Goal: Information Seeking & Learning: Learn about a topic

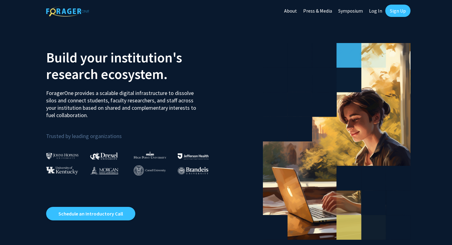
click at [404, 8] on link "Sign Up" at bounding box center [398, 11] width 25 height 12
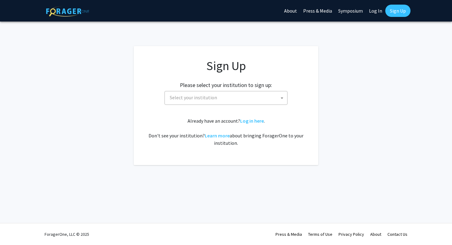
click at [183, 99] on span "Select your institution" at bounding box center [193, 97] width 47 height 6
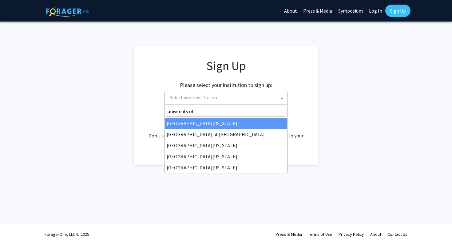
type input "university of m"
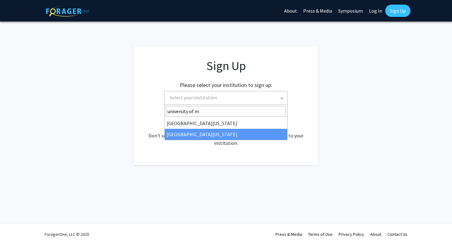
select select "33"
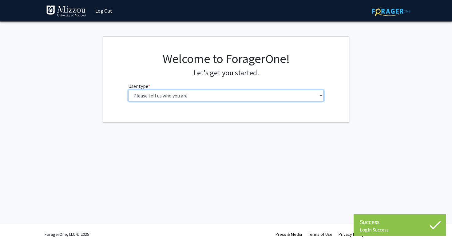
click at [227, 95] on select "Please tell us who you are Undergraduate Student Master's Student Doctoral Cand…" at bounding box center [226, 96] width 196 height 12
select select "1: undergrad"
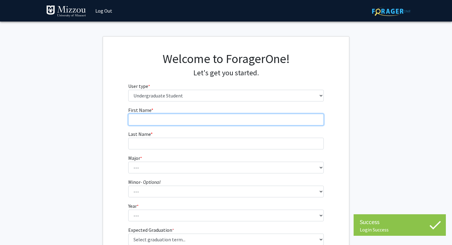
click at [243, 114] on input "First Name * required" at bounding box center [226, 120] width 196 height 12
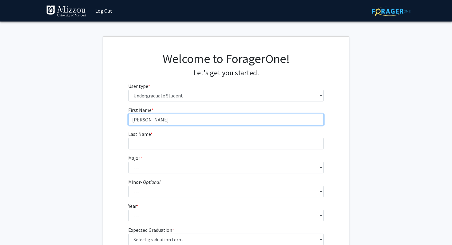
type input "[PERSON_NAME]"
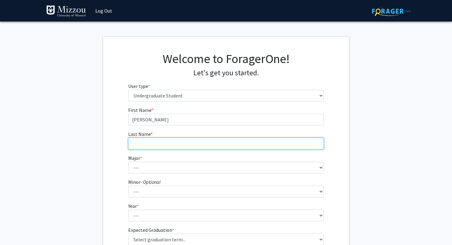
click at [202, 142] on input "Last Name * required" at bounding box center [226, 144] width 196 height 12
type input "[PERSON_NAME]"
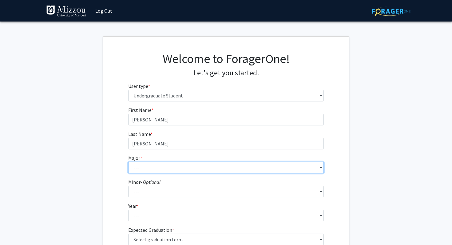
click at [179, 170] on select "--- Agribusiness Management Agricultural Education Agricultural Education: Comm…" at bounding box center [226, 168] width 196 height 12
select select "17: 2505"
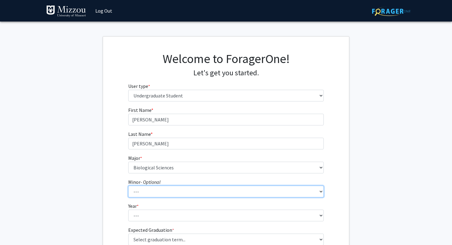
click at [180, 190] on select "--- Accountancy Aerospace Engineering Aerospace Studies Agribusiness Management…" at bounding box center [226, 192] width 196 height 12
select select "95: 2051"
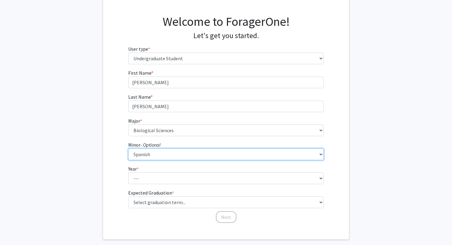
scroll to position [46, 0]
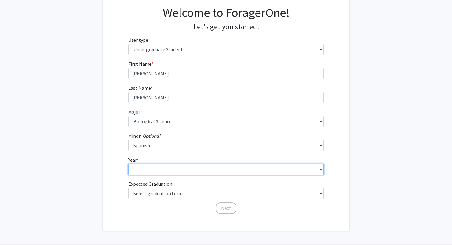
click at [171, 166] on select "--- First-year Sophomore Junior Senior Postbaccalaureate Certificate" at bounding box center [226, 170] width 196 height 12
select select "2: sophomore"
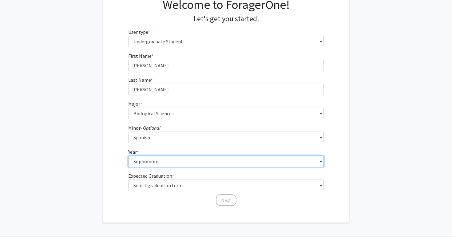
scroll to position [55, 0]
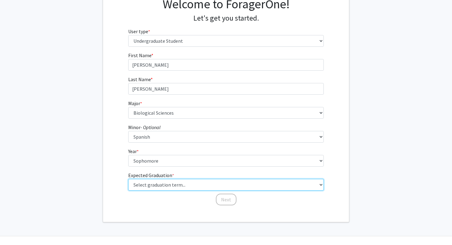
click at [203, 182] on select "Select graduation term... Spring 2025 Summer 2025 Fall 2025 Winter 2025 Spring …" at bounding box center [226, 185] width 196 height 12
select select "15: fall_2028"
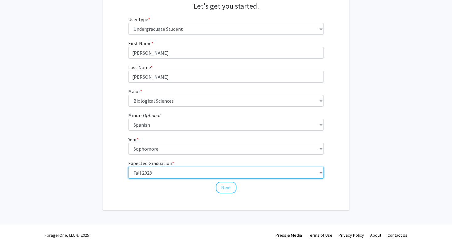
scroll to position [68, 0]
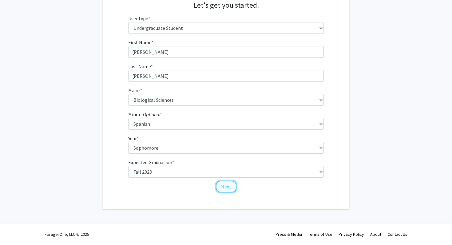
click at [225, 183] on button "Next" at bounding box center [226, 187] width 21 height 12
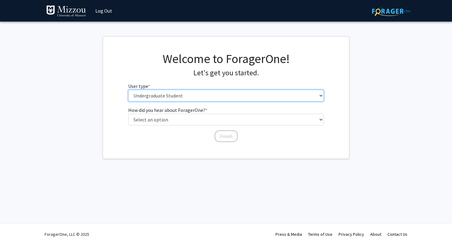
click at [199, 96] on select "Please tell us who you are Undergraduate Student Master's Student Doctoral Cand…" at bounding box center [226, 96] width 196 height 12
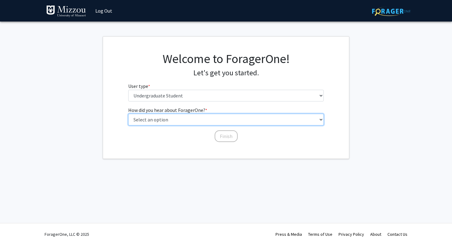
click at [221, 120] on select "Select an option Peer/student recommendation Faculty/staff recommendation Unive…" at bounding box center [226, 120] width 196 height 12
select select "2: faculty_recommendation"
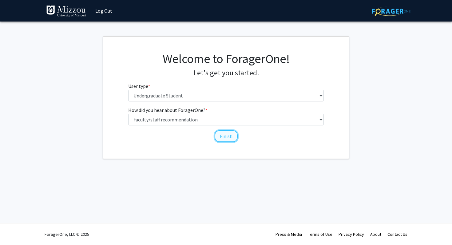
click at [226, 134] on button "Finish" at bounding box center [226, 136] width 23 height 12
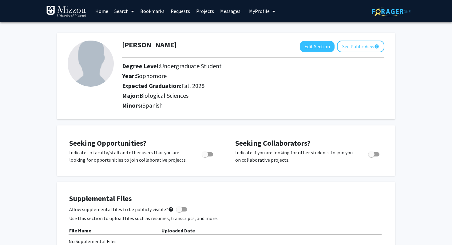
click at [207, 153] on span "Toggle" at bounding box center [205, 154] width 6 height 6
click at [205, 157] on input "Are you actively seeking opportunities?" at bounding box center [205, 157] width 0 height 0
checkbox input "true"
click at [177, 117] on div "[PERSON_NAME] Edit Section See Public View help Degree Level: Undergraduate Stu…" at bounding box center [226, 76] width 338 height 86
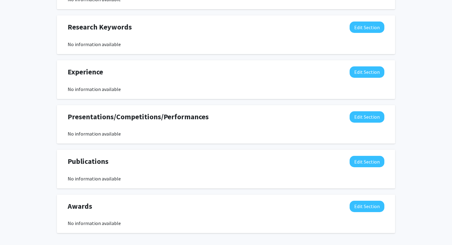
scroll to position [317, 0]
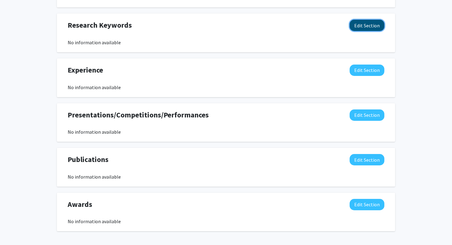
click at [369, 26] on button "Edit Section" at bounding box center [367, 25] width 35 height 11
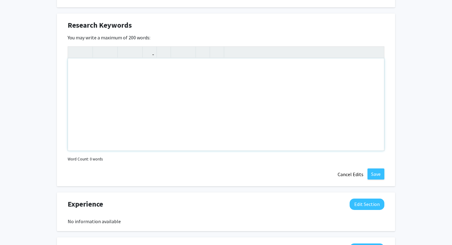
click at [121, 97] on div "Note to users with screen readers: Please deactivate our accessibility plugin f…" at bounding box center [226, 104] width 316 height 92
type textarea "Neuroscience"
click at [380, 175] on button "Save" at bounding box center [376, 174] width 17 height 11
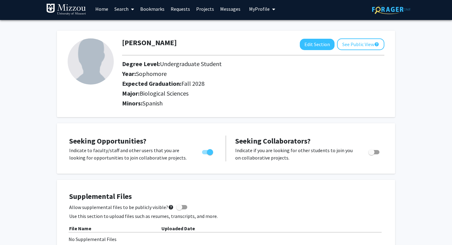
scroll to position [0, 0]
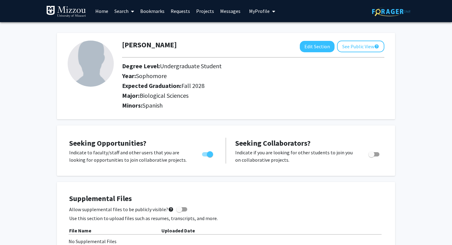
click at [121, 14] on link "Search" at bounding box center [124, 11] width 26 height 22
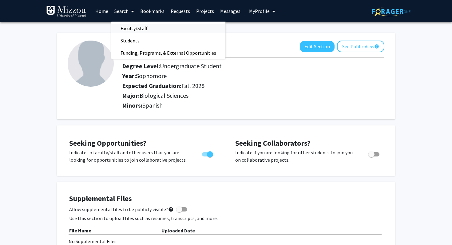
click at [134, 28] on span "Faculty/Staff" at bounding box center [133, 28] width 45 height 12
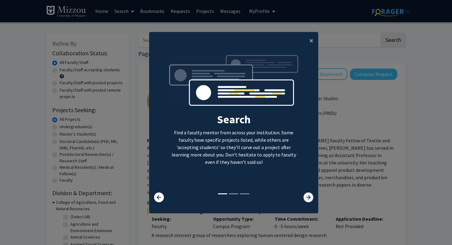
click at [313, 197] on icon at bounding box center [309, 198] width 10 height 10
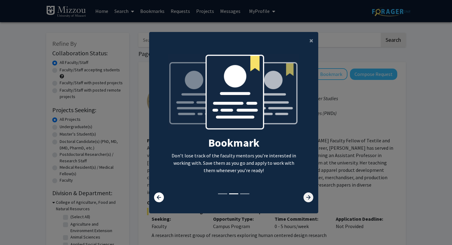
click at [313, 197] on icon at bounding box center [309, 198] width 10 height 10
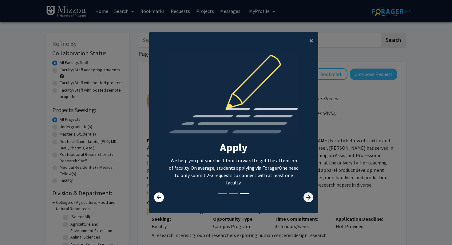
click at [311, 198] on icon at bounding box center [309, 198] width 10 height 10
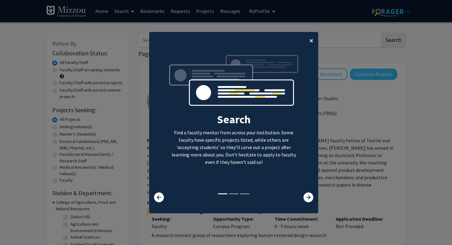
click at [314, 44] on button "×" at bounding box center [312, 40] width 14 height 17
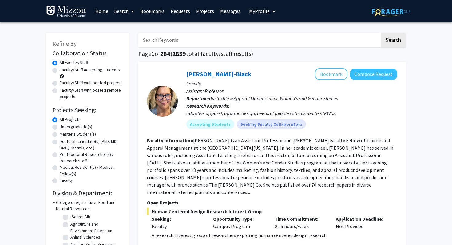
click at [176, 38] on input "Search Keywords" at bounding box center [259, 40] width 242 height 14
type input "neuroscience"
click at [381, 33] on button "Search" at bounding box center [393, 40] width 25 height 14
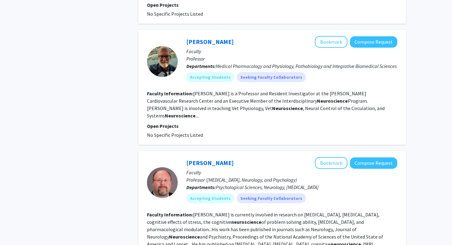
scroll to position [350, 0]
drag, startPoint x: 216, startPoint y: 57, endPoint x: 286, endPoint y: 60, distance: 70.5
click at [287, 62] on p "Departments: Medical Pharmacology and Physiology, Pathobiology and Integrative …" at bounding box center [291, 65] width 211 height 7
click at [286, 63] on span "Medical Pharmacology and Physiology, Pathobiology and Integrative Biomedical Sc…" at bounding box center [306, 66] width 181 height 6
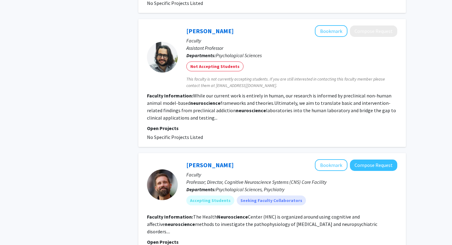
scroll to position [619, 0]
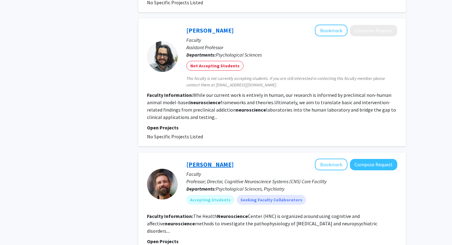
click at [212, 161] on link "[PERSON_NAME]" at bounding box center [209, 165] width 47 height 8
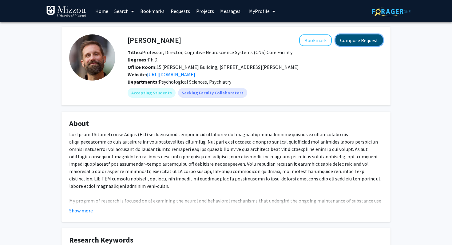
click at [350, 39] on button "Compose Request" at bounding box center [359, 39] width 47 height 11
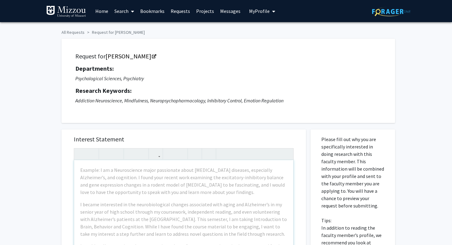
scroll to position [2, 0]
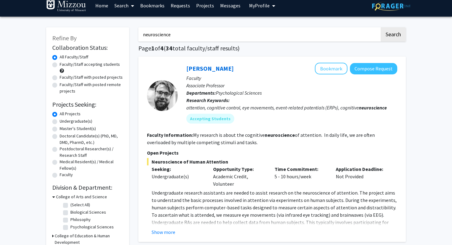
scroll to position [6, 0]
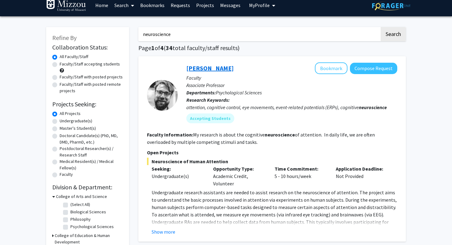
click at [213, 68] on link "[PERSON_NAME]" at bounding box center [209, 68] width 47 height 8
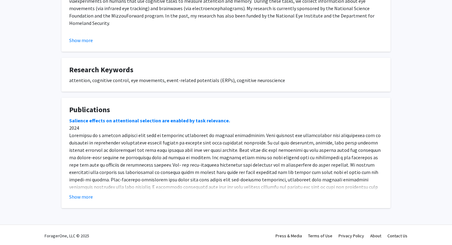
scroll to position [275, 0]
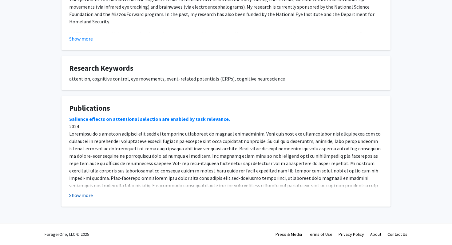
click at [85, 195] on button "Show more" at bounding box center [81, 195] width 24 height 7
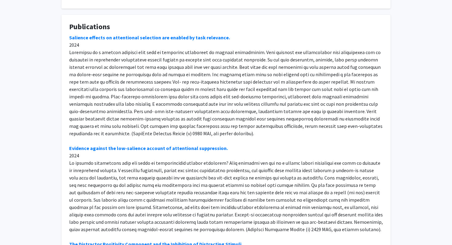
scroll to position [358, 0]
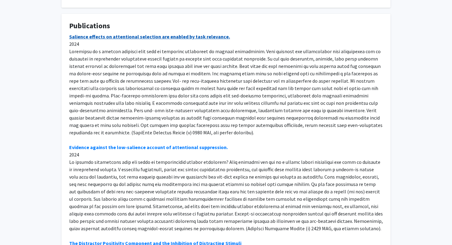
click at [128, 34] on link "Salience effects on attentional selection are enabled by task relevance." at bounding box center [149, 37] width 161 height 6
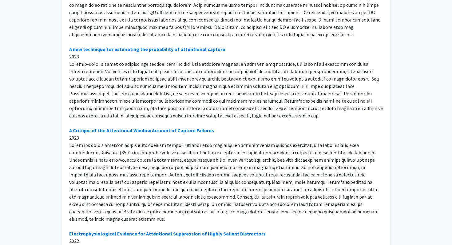
scroll to position [632, 0]
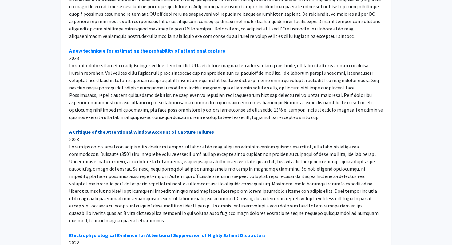
click at [140, 131] on link "A Critique of the Attentional Window Account of Capture Failures" at bounding box center [141, 132] width 145 height 6
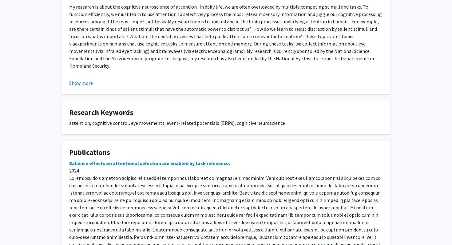
scroll to position [163, 0]
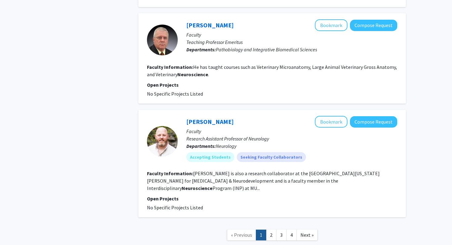
scroll to position [1091, 0]
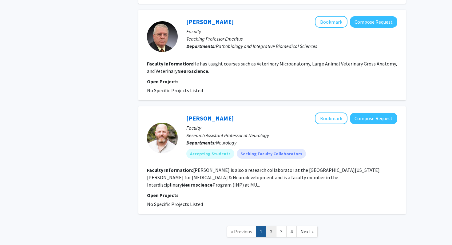
click at [273, 226] on link "2" at bounding box center [271, 231] width 10 height 11
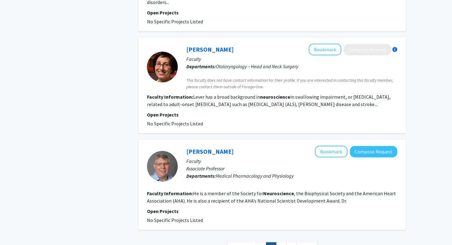
scroll to position [897, 0]
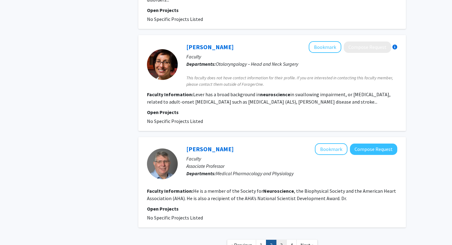
click at [280, 240] on link "3" at bounding box center [281, 245] width 10 height 11
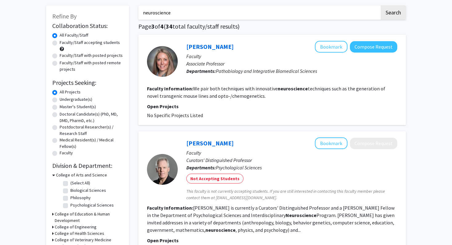
scroll to position [23, 0]
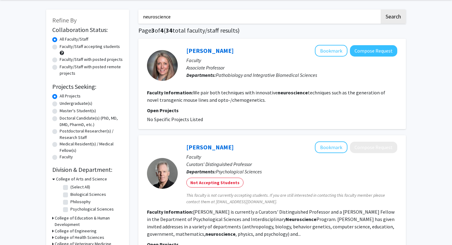
click at [286, 74] on span "Pathobiology and Integrative Biomedical Sciences" at bounding box center [266, 75] width 101 height 6
click at [278, 75] on span "Pathobiology and Integrative Biomedical Sciences" at bounding box center [266, 75] width 101 height 6
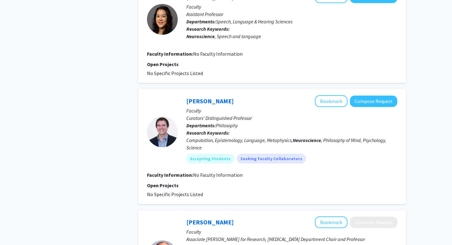
scroll to position [405, 0]
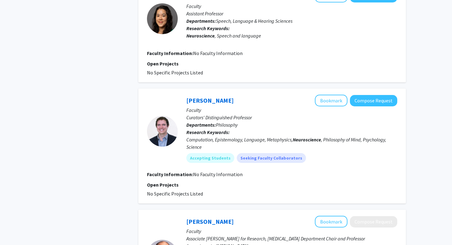
click at [210, 173] on span "No Faculty Information" at bounding box center [218, 174] width 50 height 6
click at [215, 184] on p "Open Projects" at bounding box center [272, 184] width 250 height 7
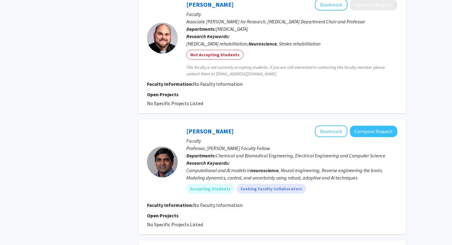
scroll to position [627, 0]
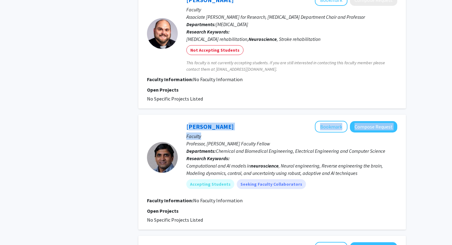
drag, startPoint x: 184, startPoint y: 122, endPoint x: 215, endPoint y: 138, distance: 34.3
click at [215, 138] on div "[PERSON_NAME] Bookmark Compose Request Faculty Professor, [PERSON_NAME] Faculty…" at bounding box center [288, 157] width 220 height 73
click at [212, 134] on p "Faculty" at bounding box center [291, 136] width 211 height 7
click at [206, 126] on link "[PERSON_NAME]" at bounding box center [209, 127] width 47 height 8
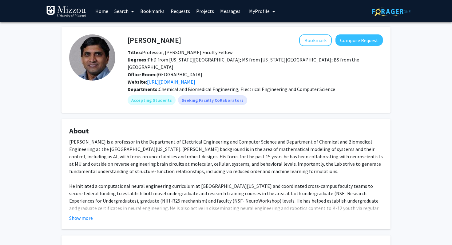
click at [102, 150] on div "[PERSON_NAME] is a professor in the Department of Electrical Engineering and Co…" at bounding box center [226, 204] width 314 height 133
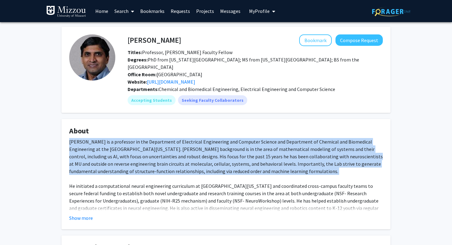
click at [96, 138] on div "[PERSON_NAME] is a professor in the Department of Electrical Engineering and Co…" at bounding box center [226, 204] width 314 height 133
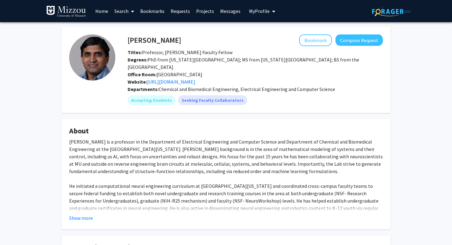
click at [96, 138] on div "[PERSON_NAME] is a professor in the Department of Electrical Engineering and Co…" at bounding box center [226, 204] width 314 height 133
click at [111, 148] on div "[PERSON_NAME] is a professor in the Department of Electrical Engineering and Co…" at bounding box center [226, 204] width 314 height 133
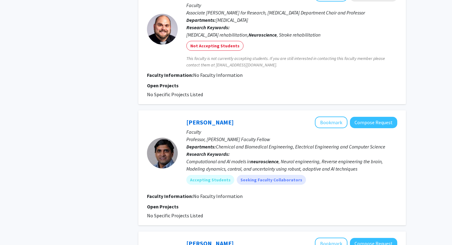
scroll to position [636, 0]
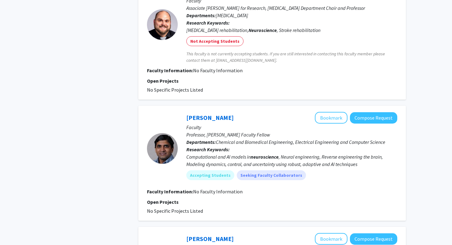
click at [254, 144] on span "Chemical and Biomedical Engineering, Electrical Engineering and Computer Science" at bounding box center [301, 142] width 170 height 6
click at [258, 146] on p "Departments: Chemical and Biomedical Engineering, Electrical Engineering and Co…" at bounding box center [291, 141] width 211 height 7
click at [261, 147] on p "Research Keywords: Computational and AI models in neuroscience , Neural enginee…" at bounding box center [291, 157] width 211 height 22
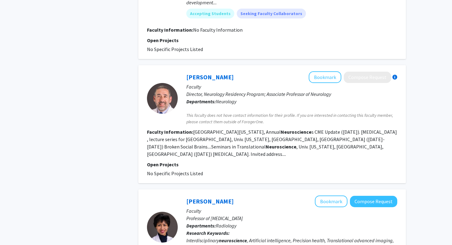
scroll to position [1036, 0]
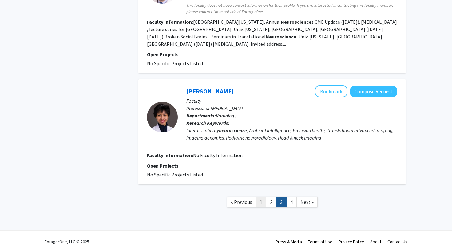
click at [262, 197] on link "1" at bounding box center [261, 202] width 10 height 11
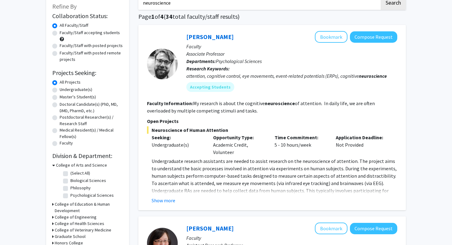
scroll to position [38, 0]
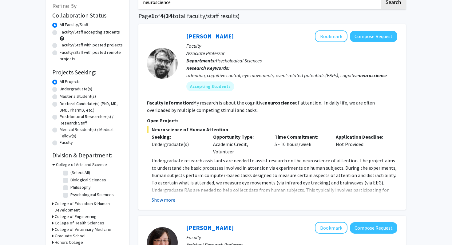
click at [161, 198] on button "Show more" at bounding box center [164, 199] width 24 height 7
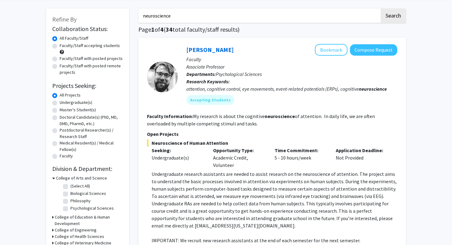
scroll to position [34, 0]
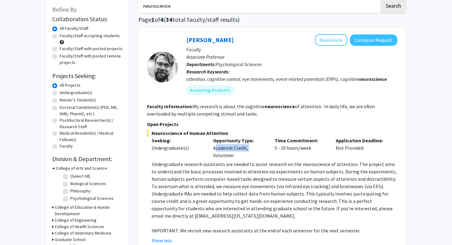
drag, startPoint x: 211, startPoint y: 146, endPoint x: 248, endPoint y: 148, distance: 37.0
click at [248, 148] on div "Opportunity Type: Academic Credit, Volunteer" at bounding box center [240, 148] width 62 height 22
click at [206, 147] on div "Seeking: Undergraduate(s)" at bounding box center [178, 148] width 62 height 22
drag, startPoint x: 210, startPoint y: 147, endPoint x: 247, endPoint y: 147, distance: 36.3
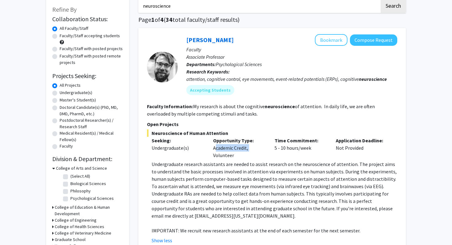
click at [247, 146] on div "Opportunity Type: Academic Credit, Volunteer" at bounding box center [240, 148] width 62 height 22
click at [247, 147] on div "Opportunity Type: Academic Credit, Volunteer" at bounding box center [240, 148] width 62 height 22
click at [236, 147] on div "Opportunity Type: Academic Credit, Volunteer" at bounding box center [240, 148] width 62 height 22
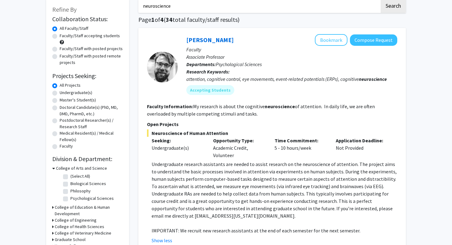
click at [222, 147] on div "Opportunity Type: Academic Credit, Volunteer" at bounding box center [240, 148] width 62 height 22
click at [211, 148] on div "Opportunity Type: Academic Credit, Volunteer" at bounding box center [240, 148] width 62 height 22
drag, startPoint x: 212, startPoint y: 147, endPoint x: 247, endPoint y: 148, distance: 34.8
click at [247, 148] on div "Opportunity Type: Academic Credit, Volunteer" at bounding box center [240, 148] width 62 height 22
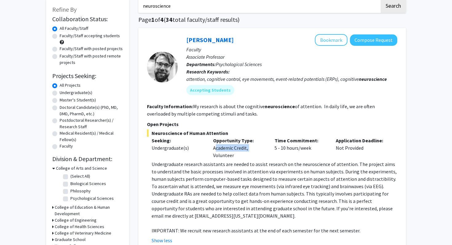
click at [247, 148] on div "Opportunity Type: Academic Credit, Volunteer" at bounding box center [240, 148] width 62 height 22
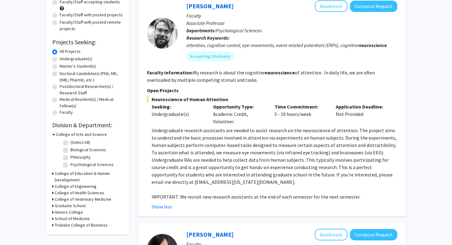
scroll to position [70, 0]
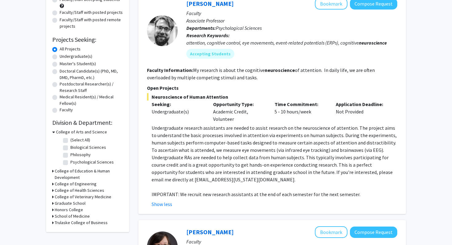
click at [254, 156] on p "Undergraduate research assistants are needed to assist research on the neurosci…" at bounding box center [275, 153] width 246 height 59
click at [283, 159] on p "Undergraduate research assistants are needed to assist research on the neurosci…" at bounding box center [275, 153] width 246 height 59
